Goal: Task Accomplishment & Management: Complete application form

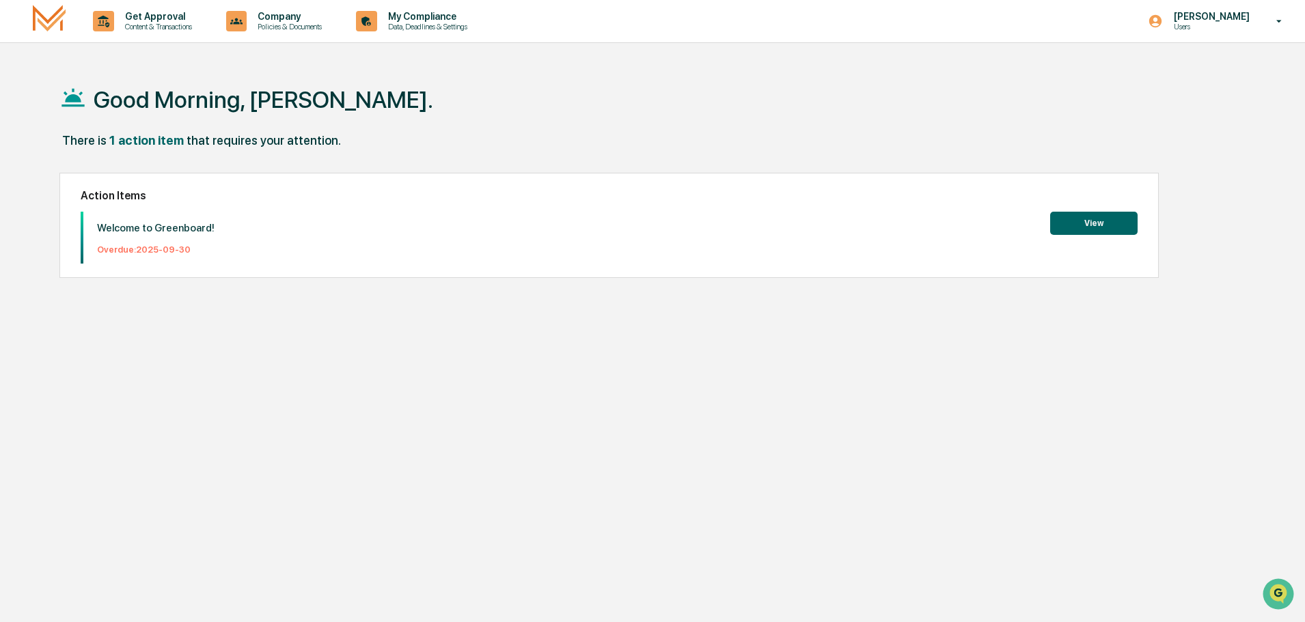
click at [1068, 226] on button "View" at bounding box center [1093, 223] width 87 height 23
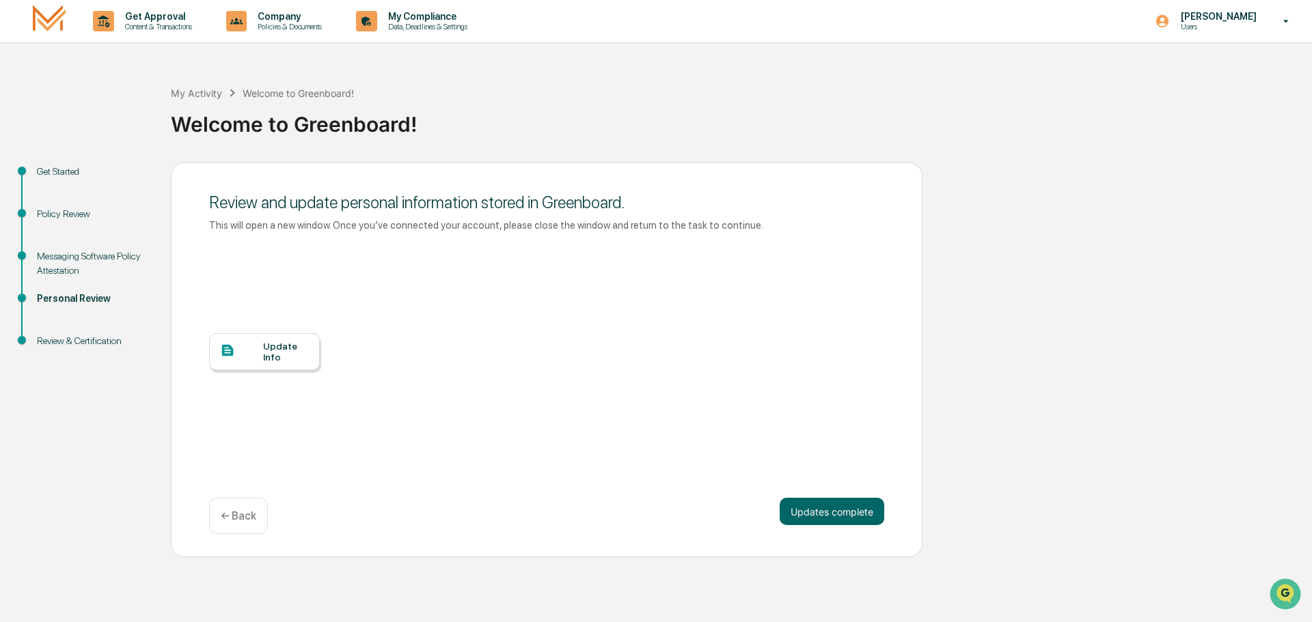
click at [285, 350] on div "Update Info" at bounding box center [286, 352] width 46 height 22
click at [859, 513] on button "Updates complete" at bounding box center [831, 511] width 105 height 27
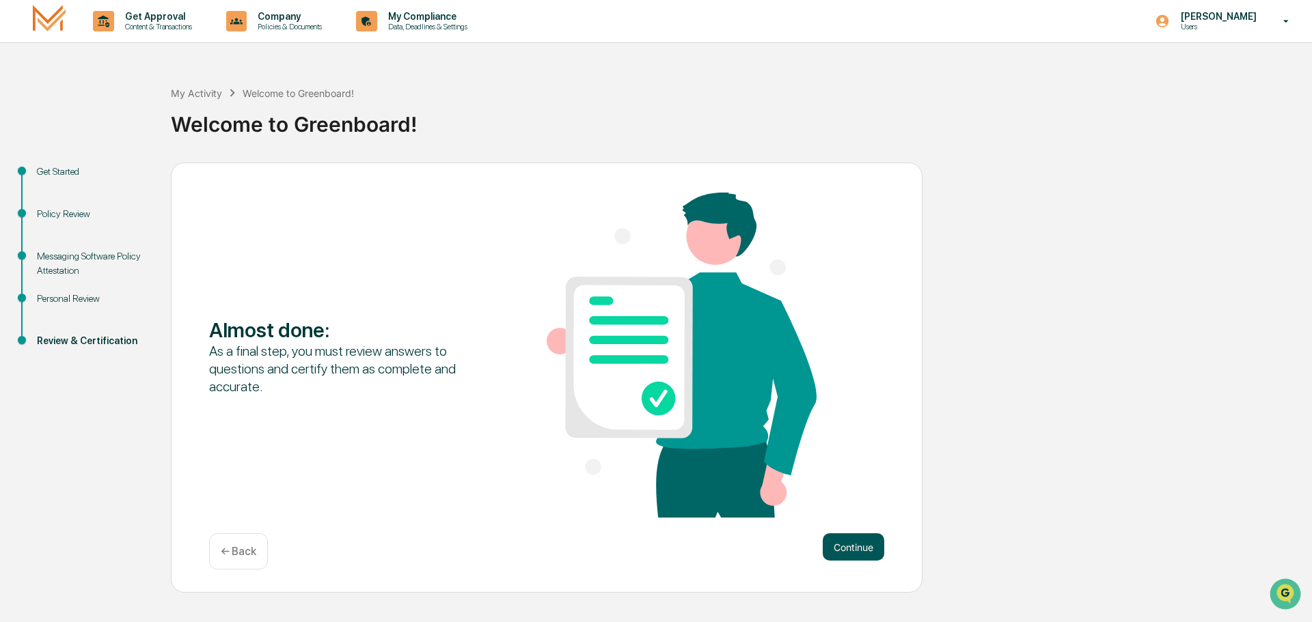
click at [857, 553] on button "Continue" at bounding box center [852, 547] width 61 height 27
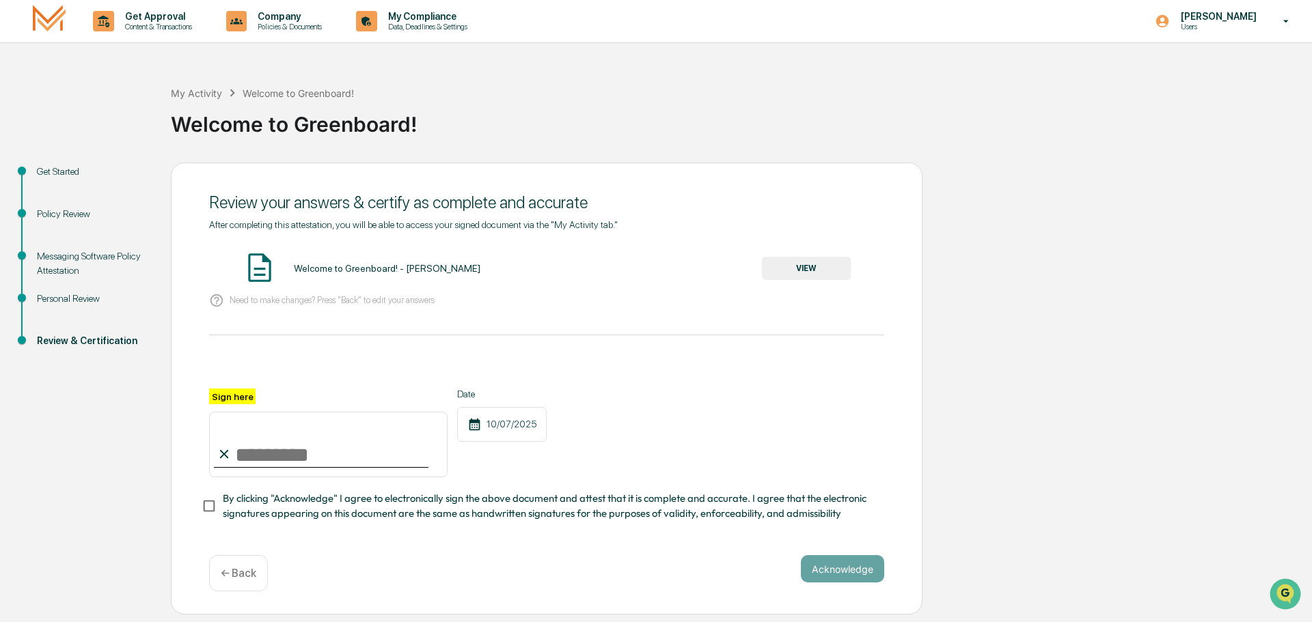
click at [296, 453] on input "Sign here" at bounding box center [328, 445] width 238 height 66
type input "**********"
click at [832, 574] on button "Acknowledge" at bounding box center [842, 568] width 83 height 27
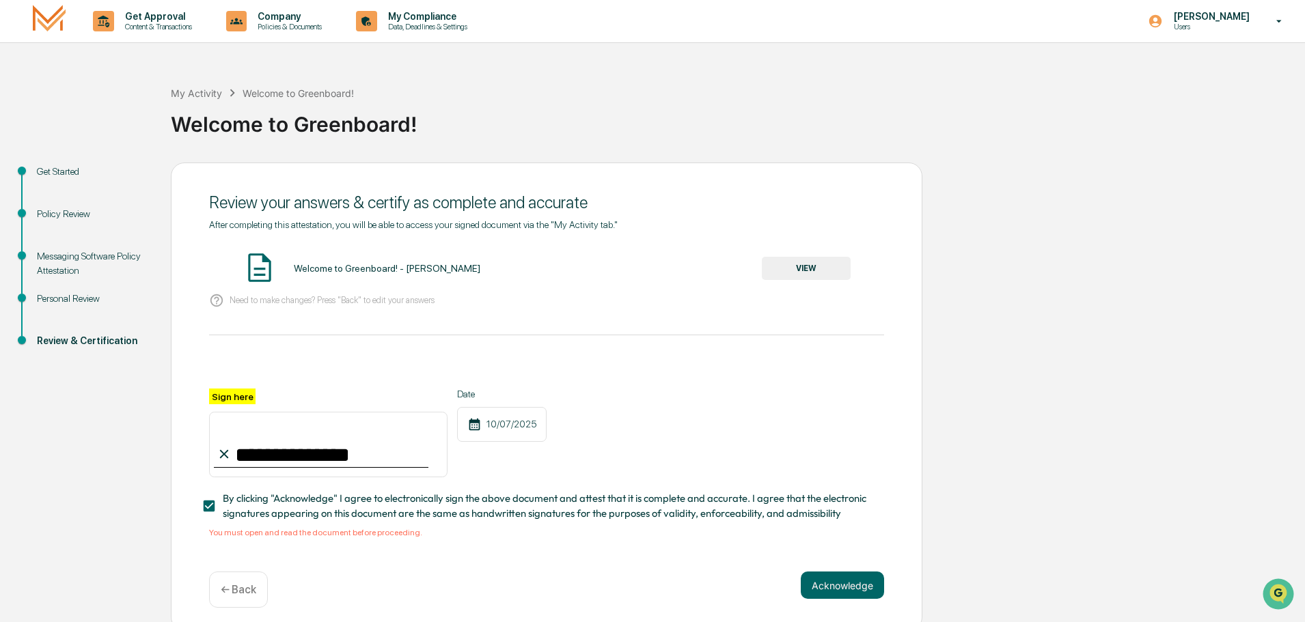
click at [807, 265] on button "VIEW" at bounding box center [806, 268] width 89 height 23
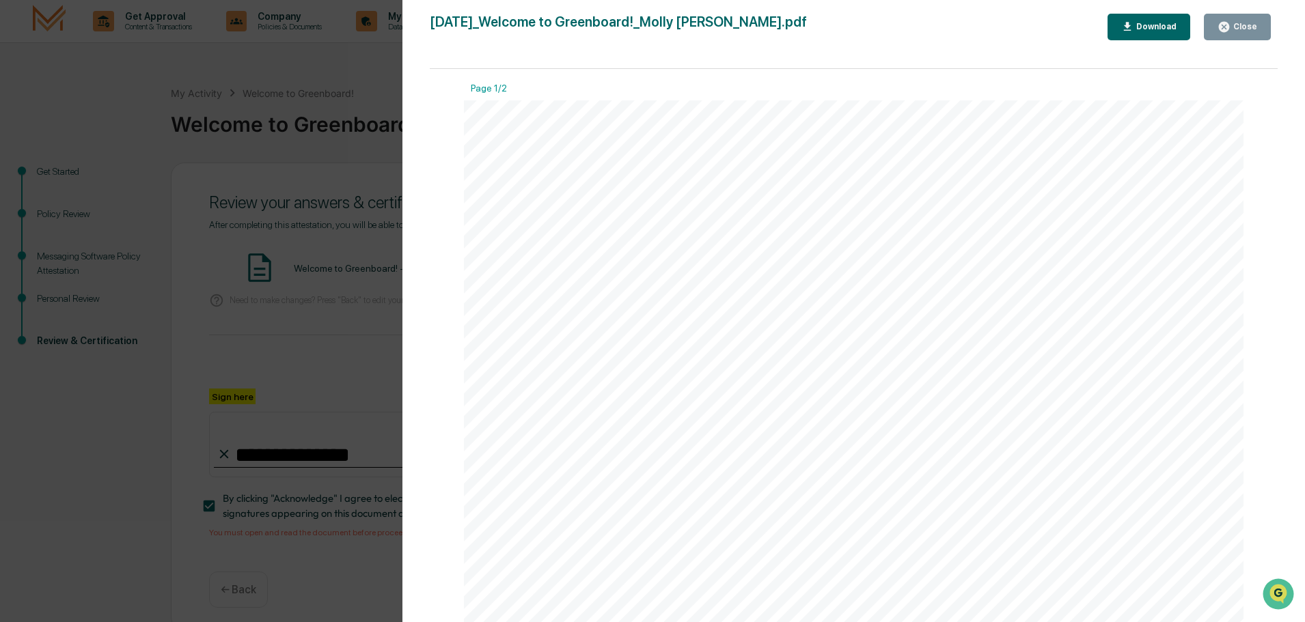
click at [1241, 25] on div "Close" at bounding box center [1243, 27] width 27 height 10
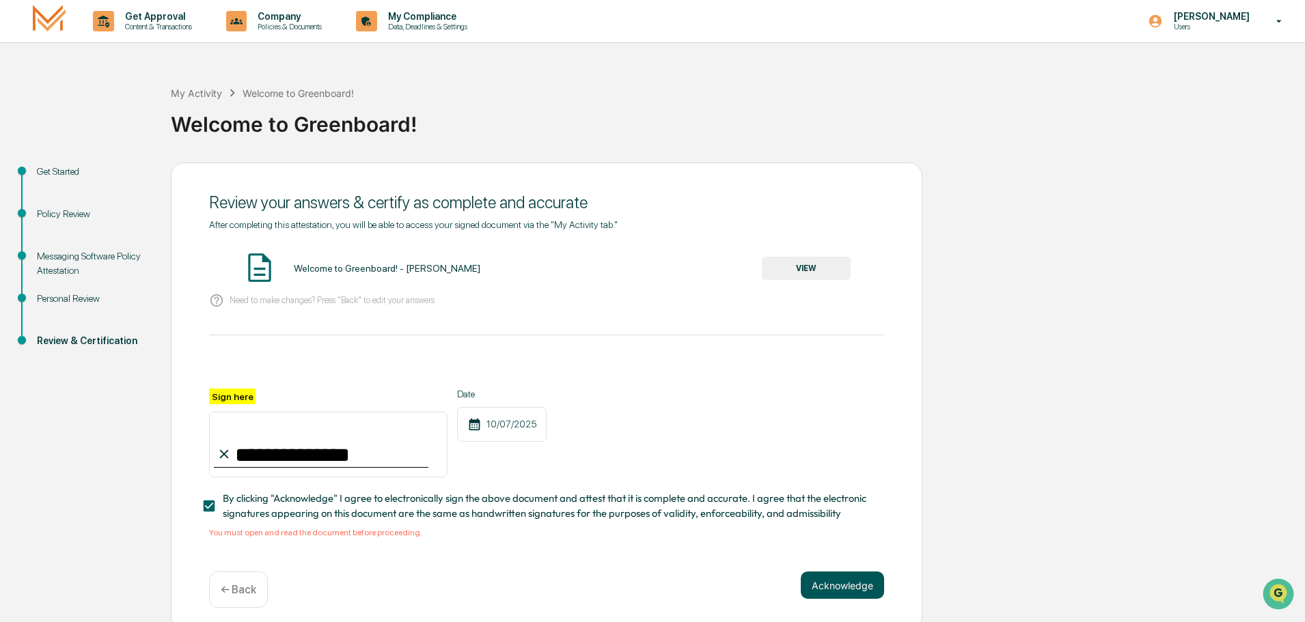
click at [844, 581] on button "Acknowledge" at bounding box center [842, 585] width 83 height 27
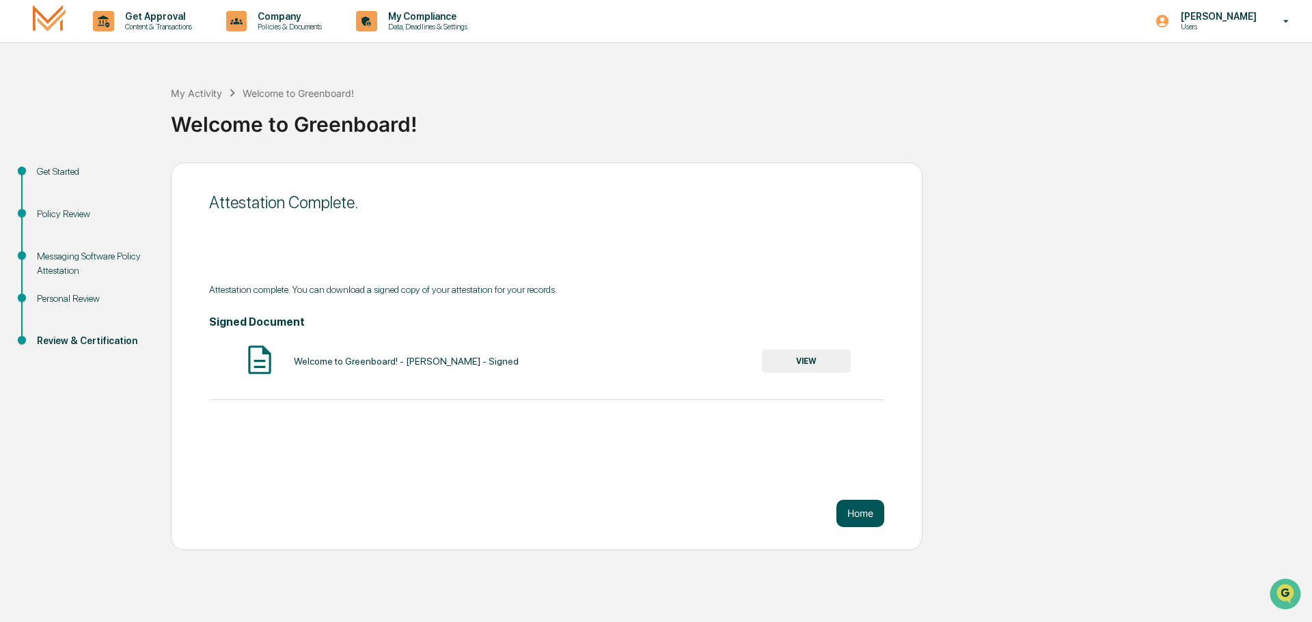
click at [867, 509] on button "Home" at bounding box center [860, 513] width 48 height 27
